Goal: Task Accomplishment & Management: Use online tool/utility

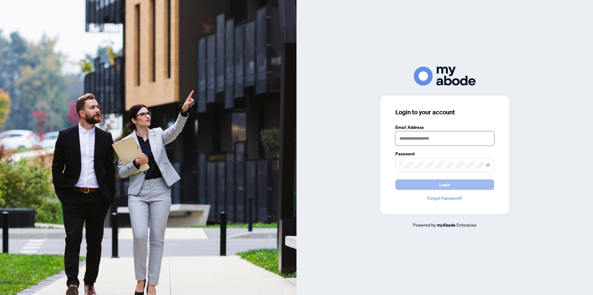
type input "**********"
click at [453, 186] on button "Login" at bounding box center [444, 185] width 99 height 10
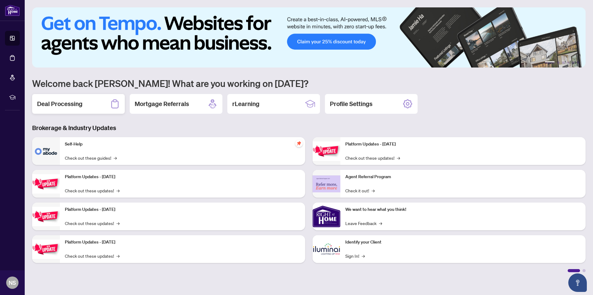
click at [67, 107] on h2 "Deal Processing" at bounding box center [59, 104] width 45 height 9
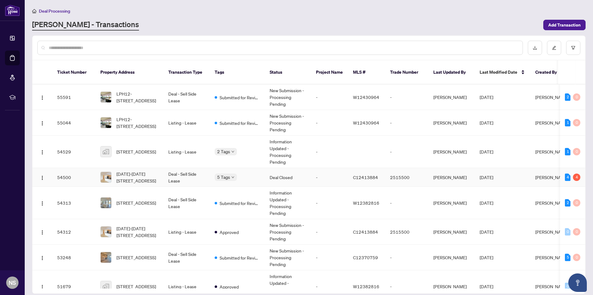
click at [200, 172] on td "Deal - Sell Side Lease" at bounding box center [186, 177] width 46 height 19
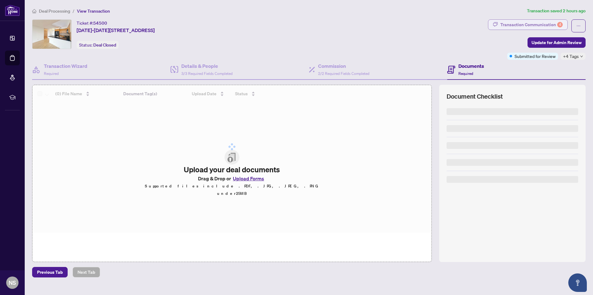
click at [532, 26] on div "Transaction Communication 4" at bounding box center [531, 25] width 62 height 10
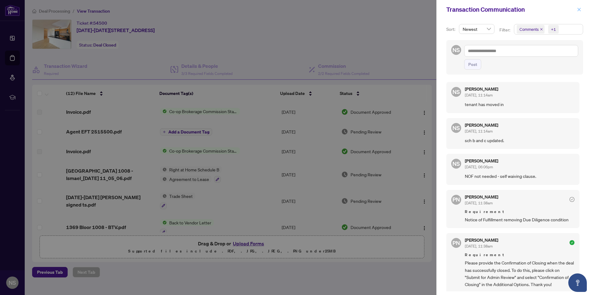
click at [579, 9] on icon "close" at bounding box center [579, 9] width 4 height 4
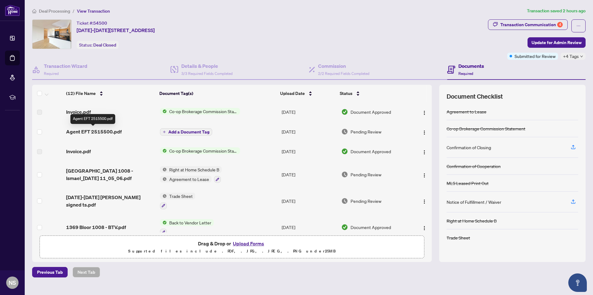
click at [112, 131] on span "Agent EFT 2515500.pdf" at bounding box center [94, 131] width 56 height 7
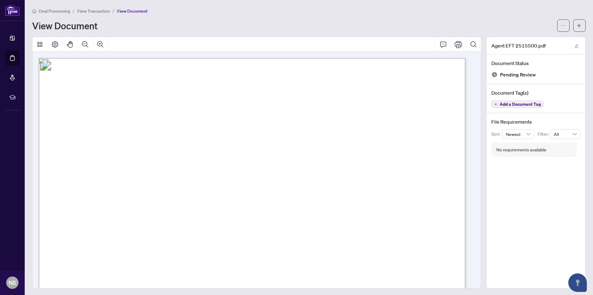
click at [98, 9] on span "View Transaction" at bounding box center [93, 11] width 33 height 6
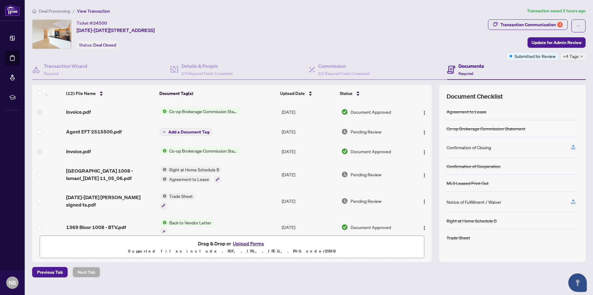
scroll to position [166, 0]
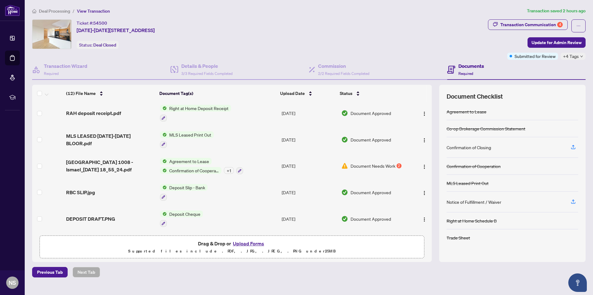
click at [312, 24] on div "Ticket #: 54500 [DATE][STREET_ADDRESS][DATE] Status: Deal Closed" at bounding box center [258, 34] width 453 height 30
